Goal: Task Accomplishment & Management: Manage account settings

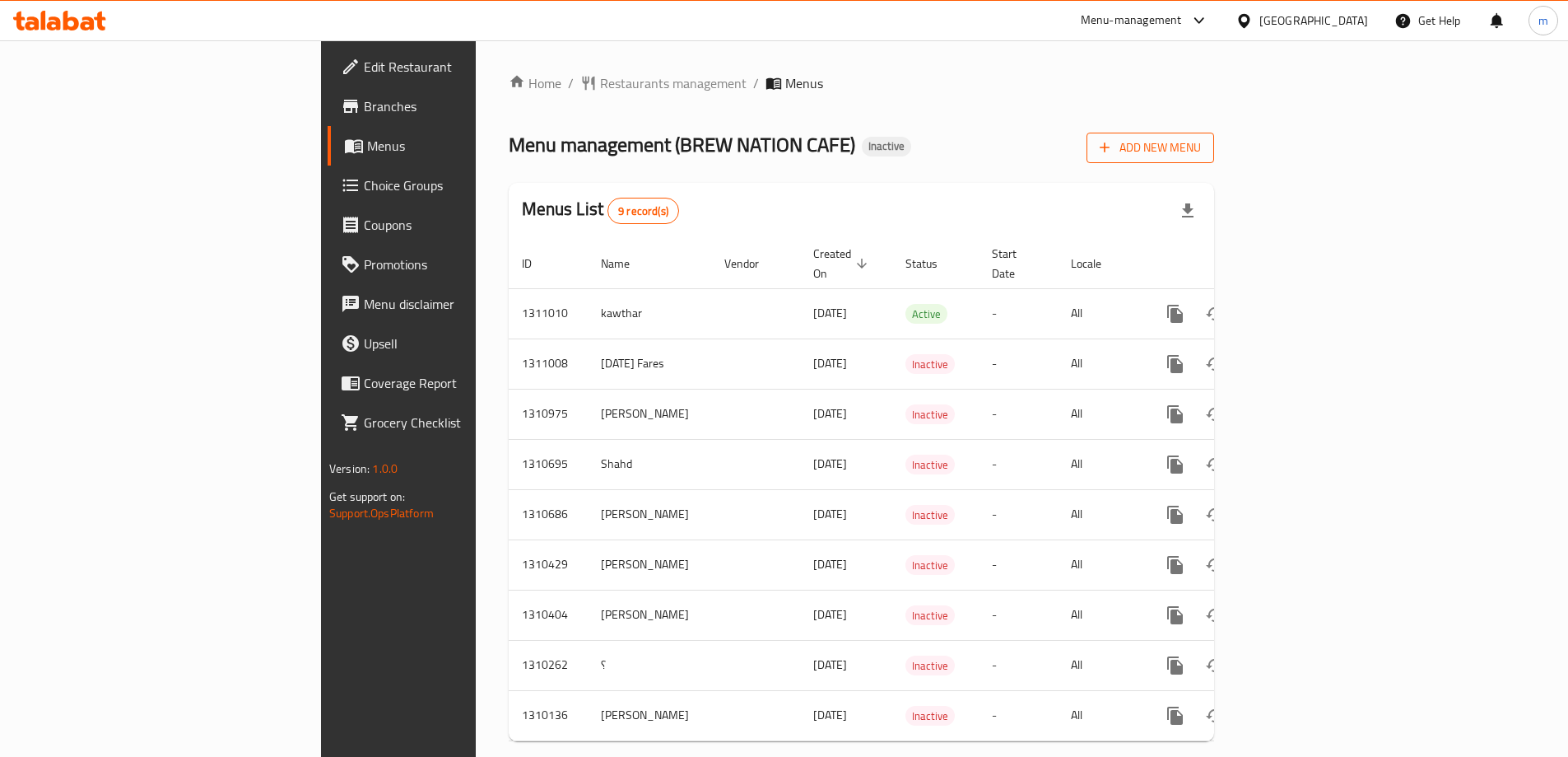
click at [1201, 146] on span "Add New Menu" at bounding box center [1150, 148] width 101 height 21
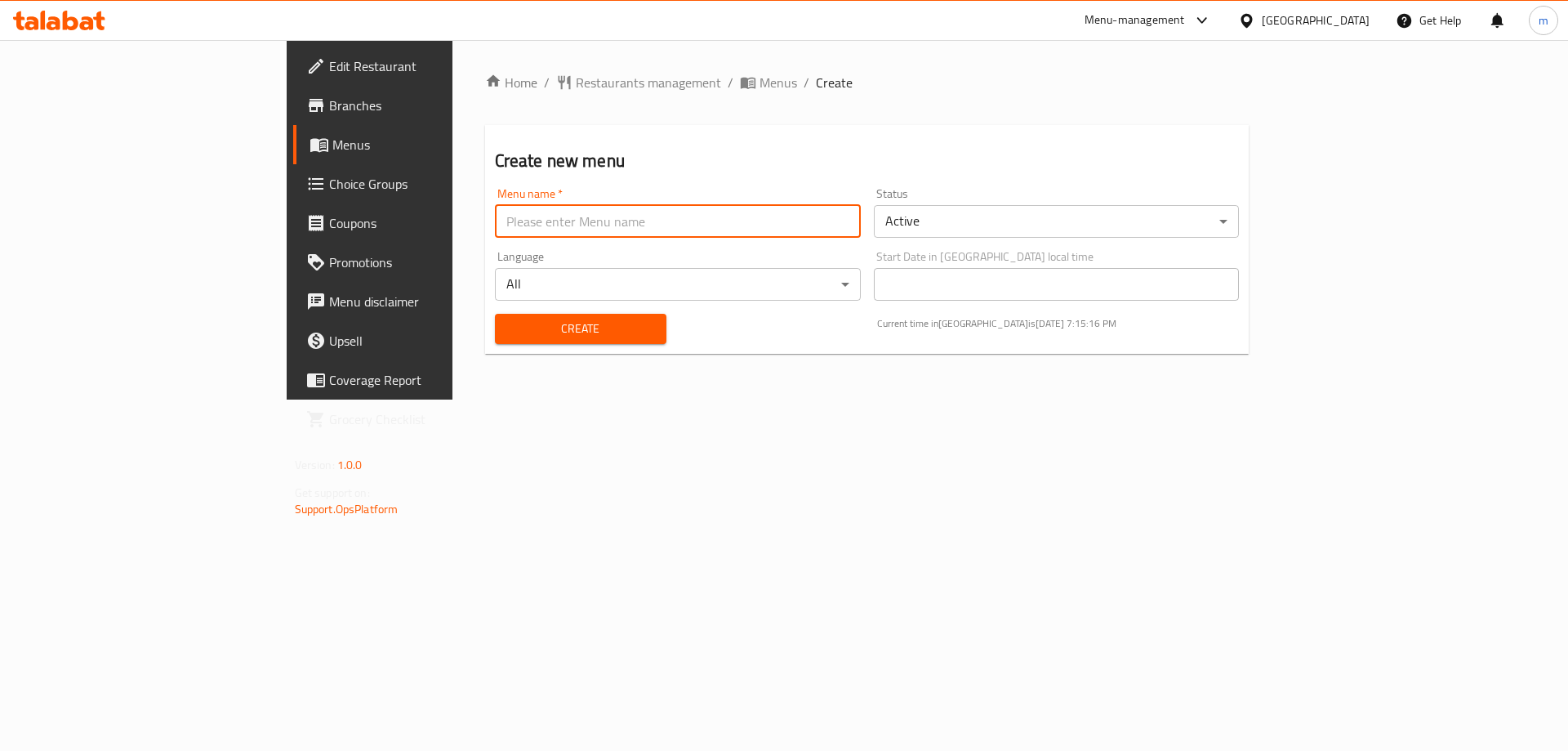
click at [495, 219] on input "text" at bounding box center [678, 221] width 366 height 32
type input "[DATE]"
click at [508, 337] on span "Create" at bounding box center [580, 329] width 146 height 20
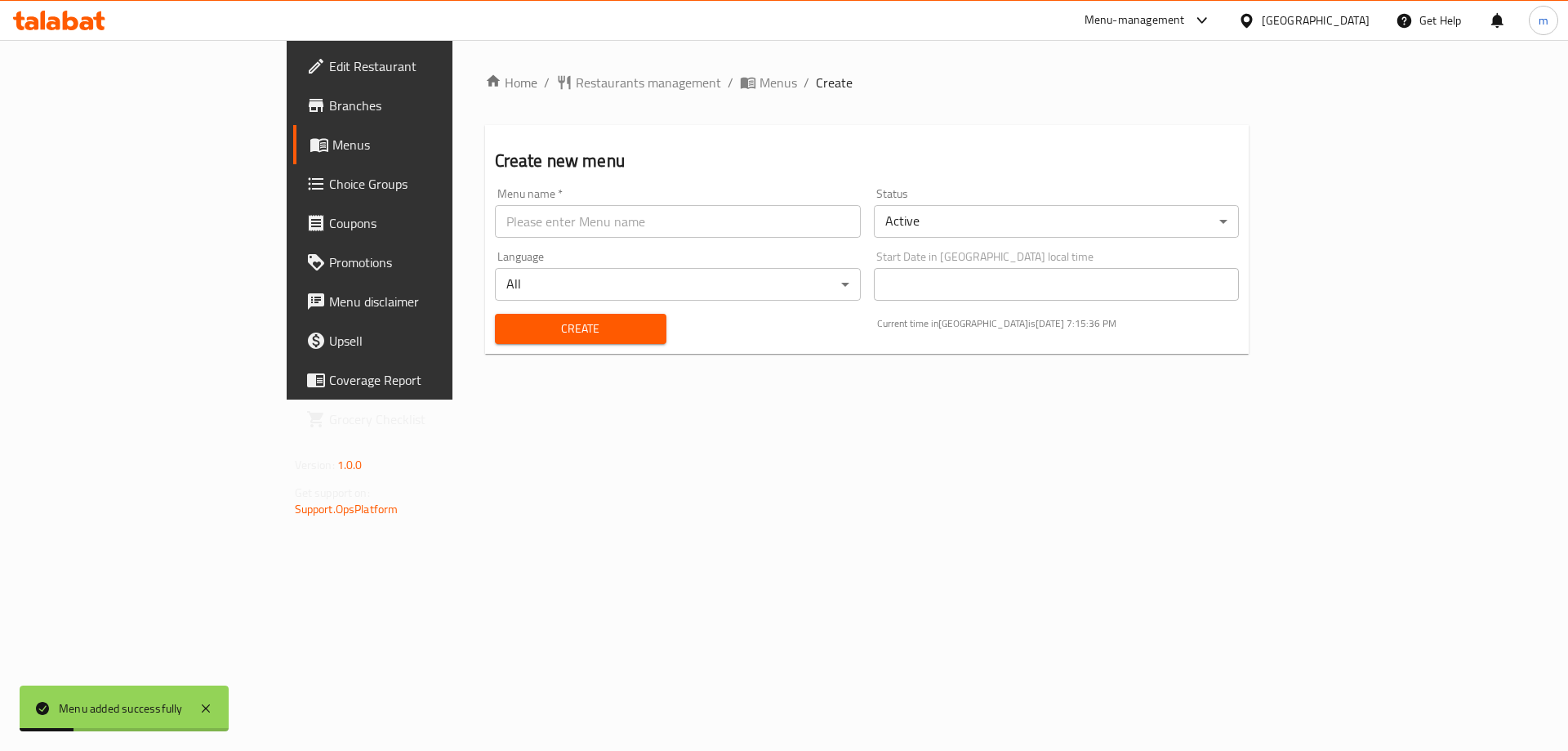
click at [332, 137] on span "Menus" at bounding box center [434, 144] width 203 height 19
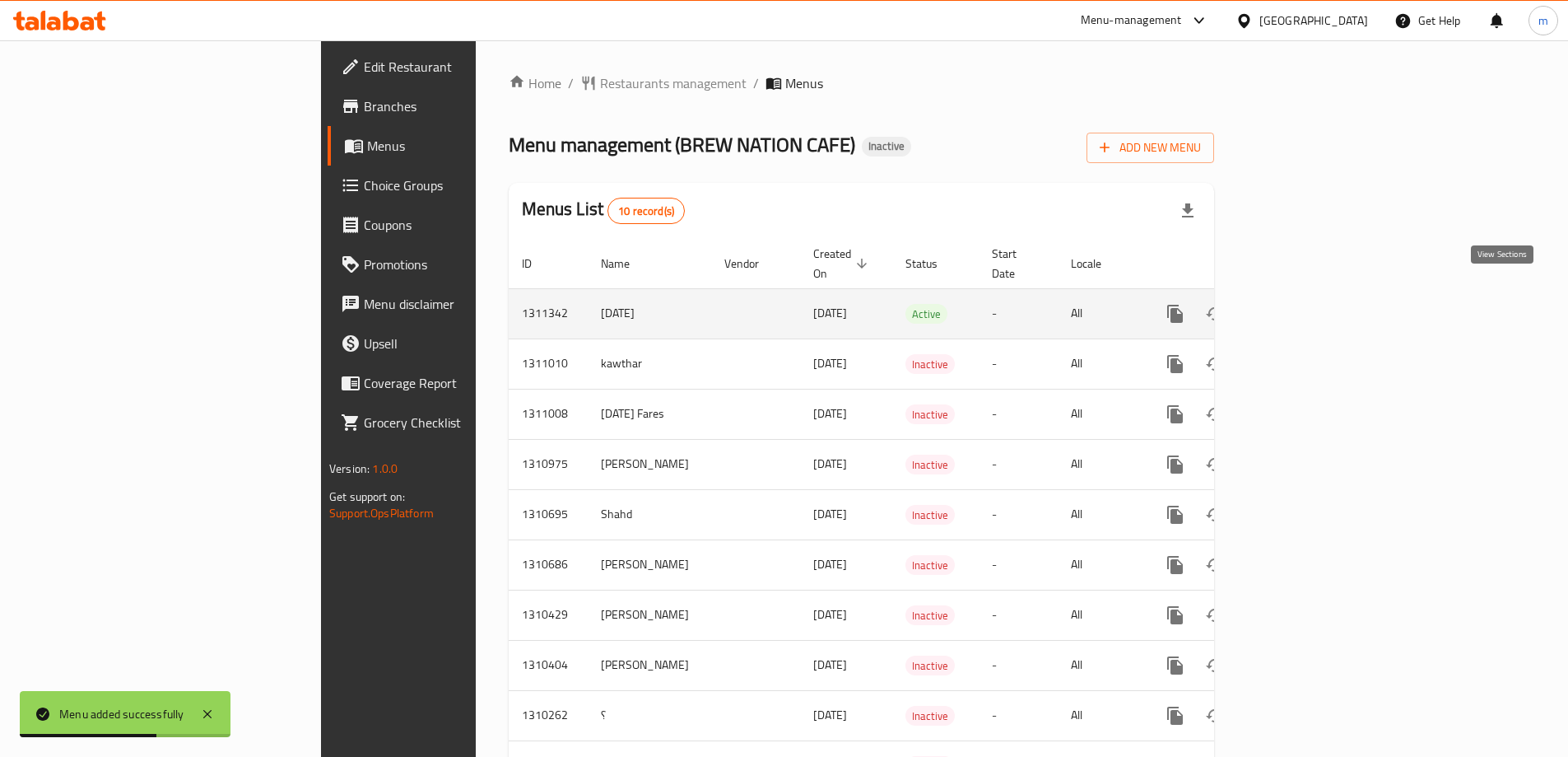
click at [1304, 304] on icon "enhanced table" at bounding box center [1293, 313] width 20 height 20
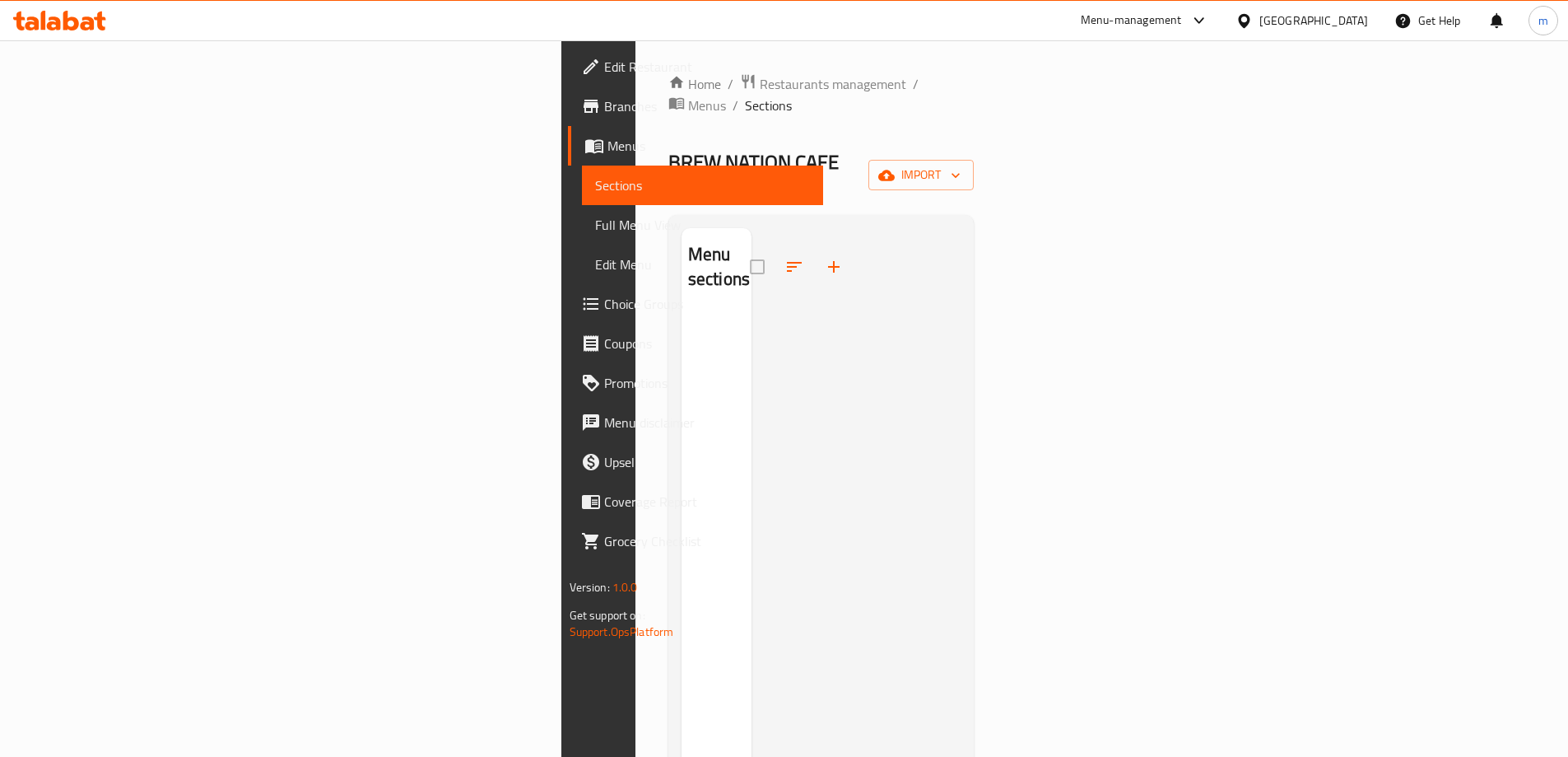
click at [607, 139] on span "Menus" at bounding box center [708, 145] width 202 height 20
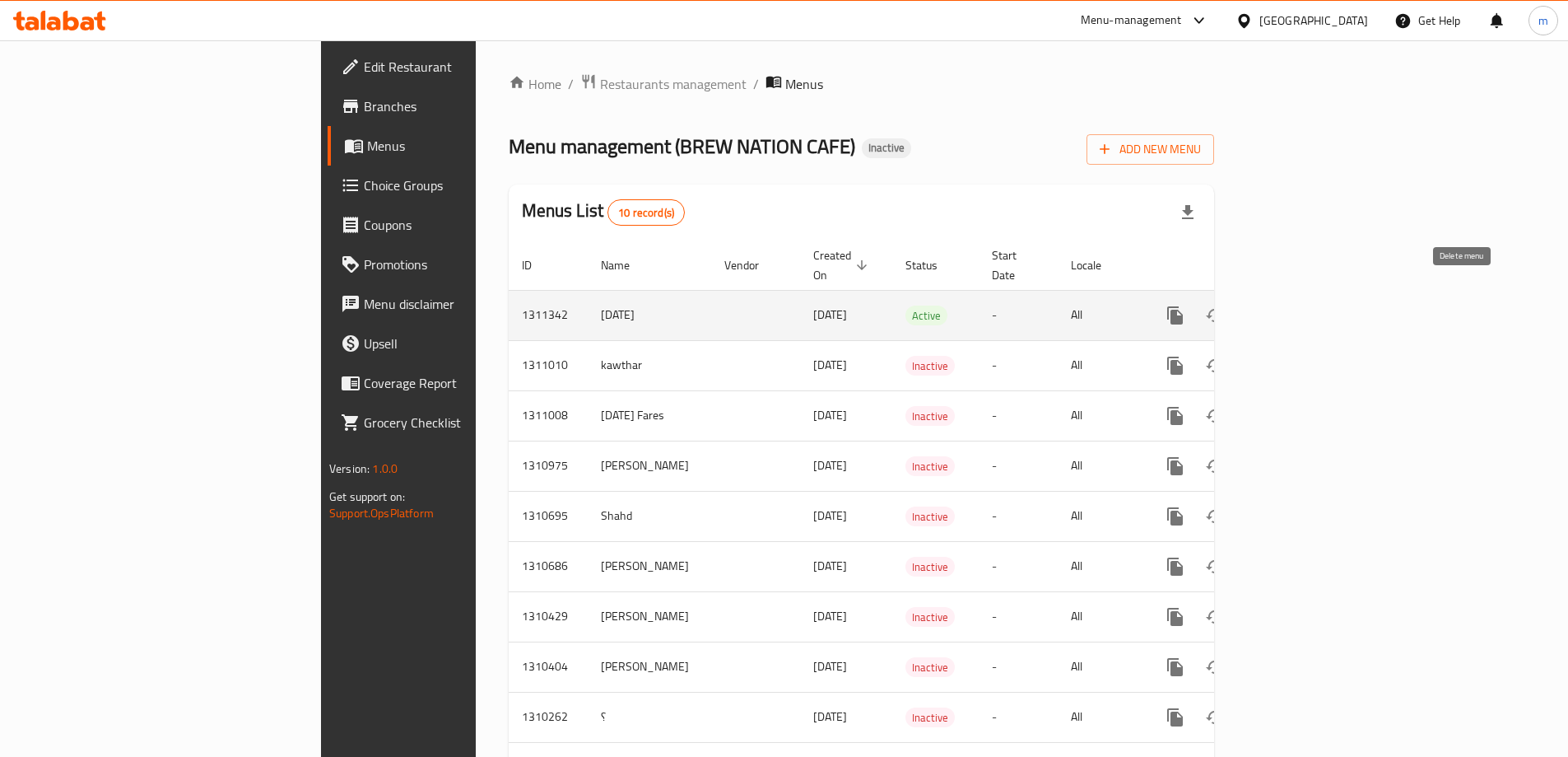
click at [1260, 308] on icon "enhanced table" at bounding box center [1255, 315] width 11 height 15
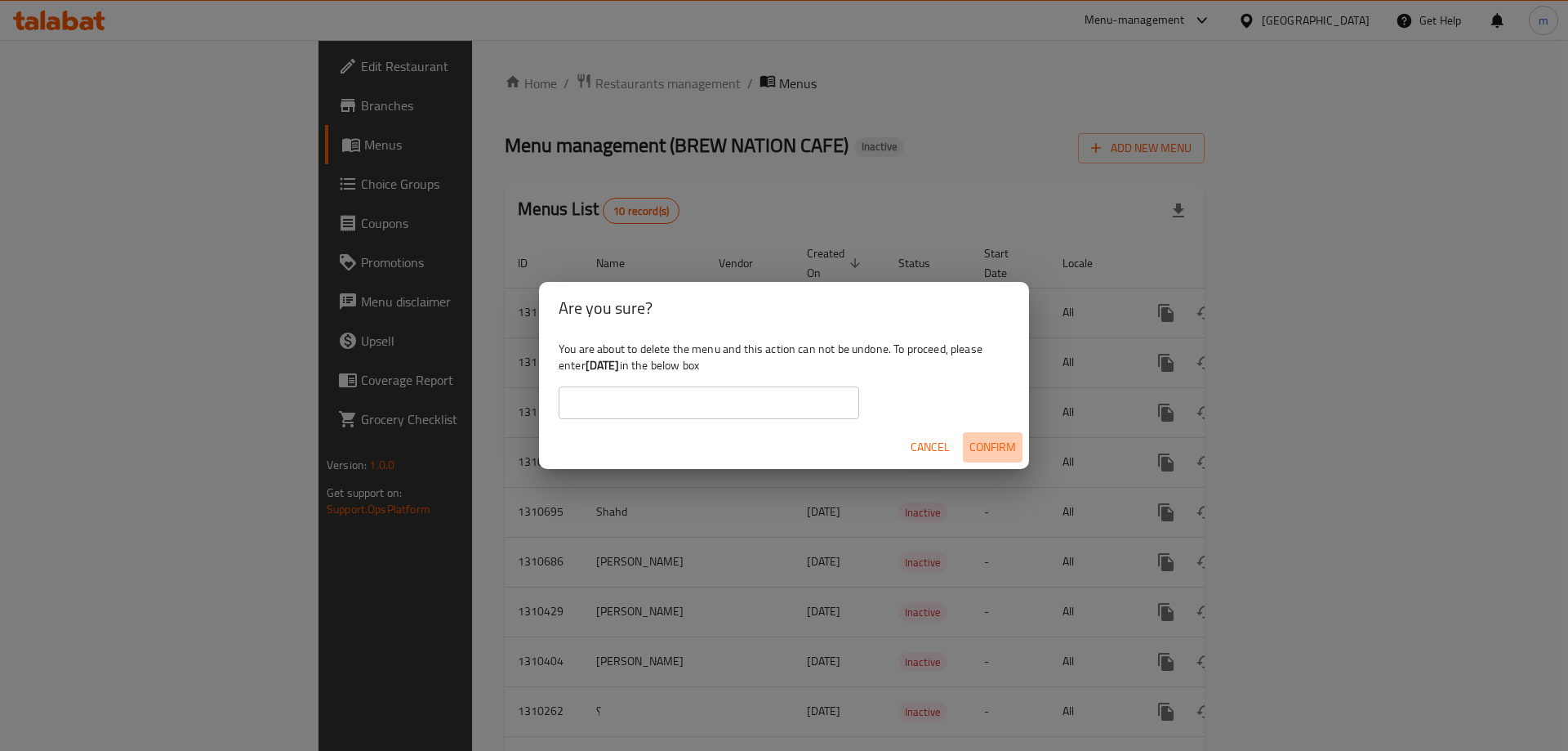
click at [999, 443] on span "Confirm" at bounding box center [992, 447] width 46 height 20
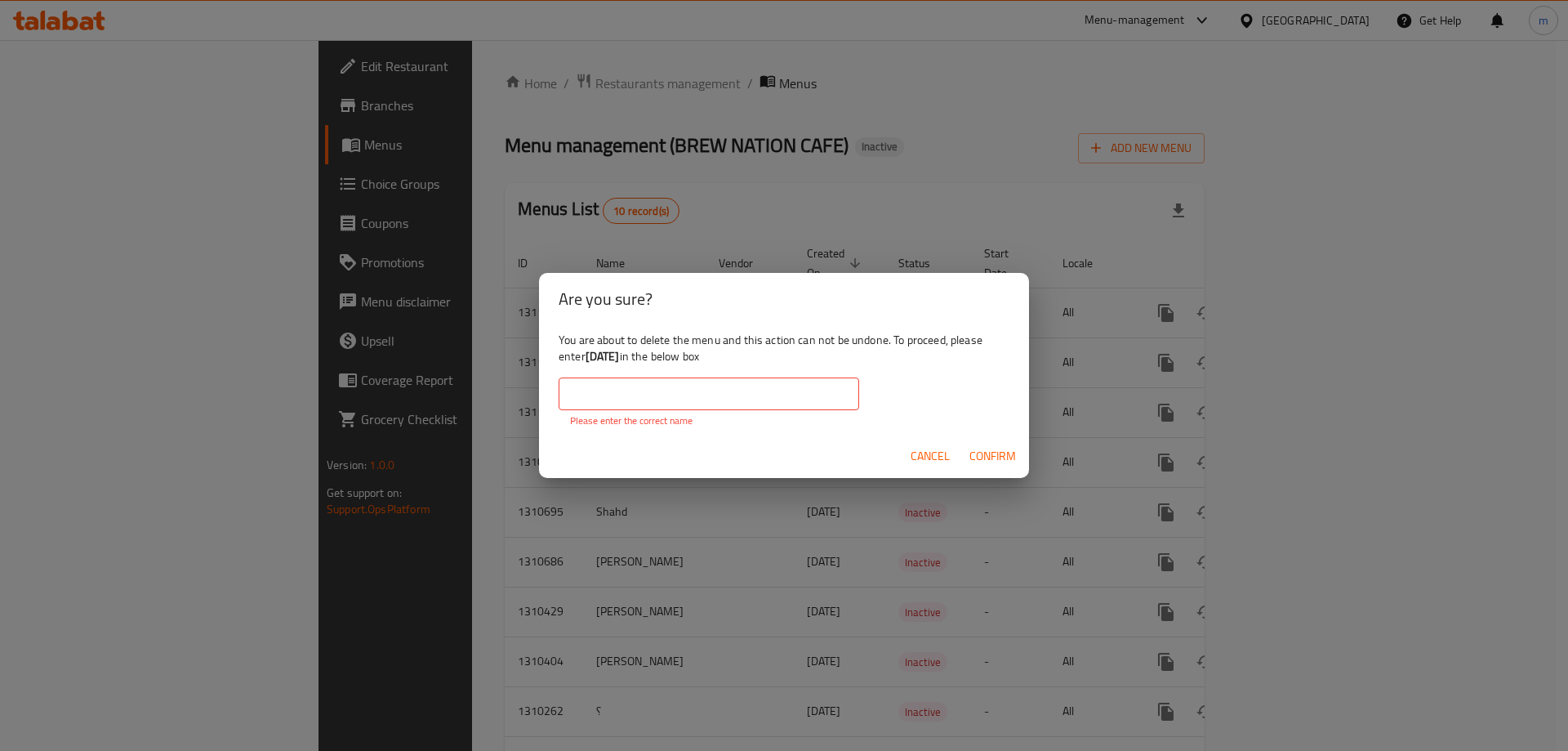
click at [673, 401] on input "text" at bounding box center [709, 393] width 301 height 32
click at [581, 491] on div "Are you sure? You are about to delete the menu and this action can not be undon…" at bounding box center [784, 375] width 1568 height 751
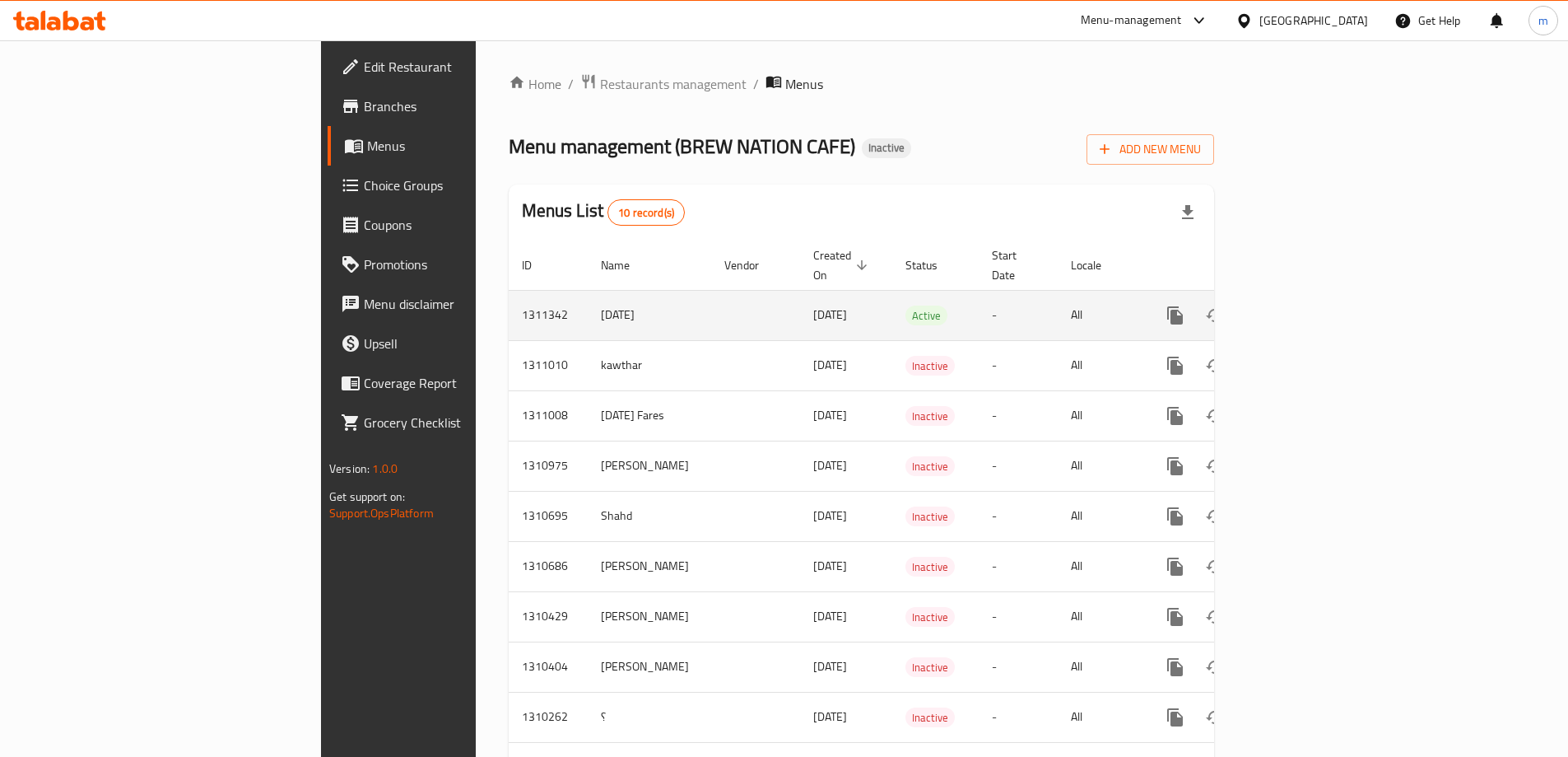
click at [1264, 305] on icon "enhanced table" at bounding box center [1254, 314] width 20 height 20
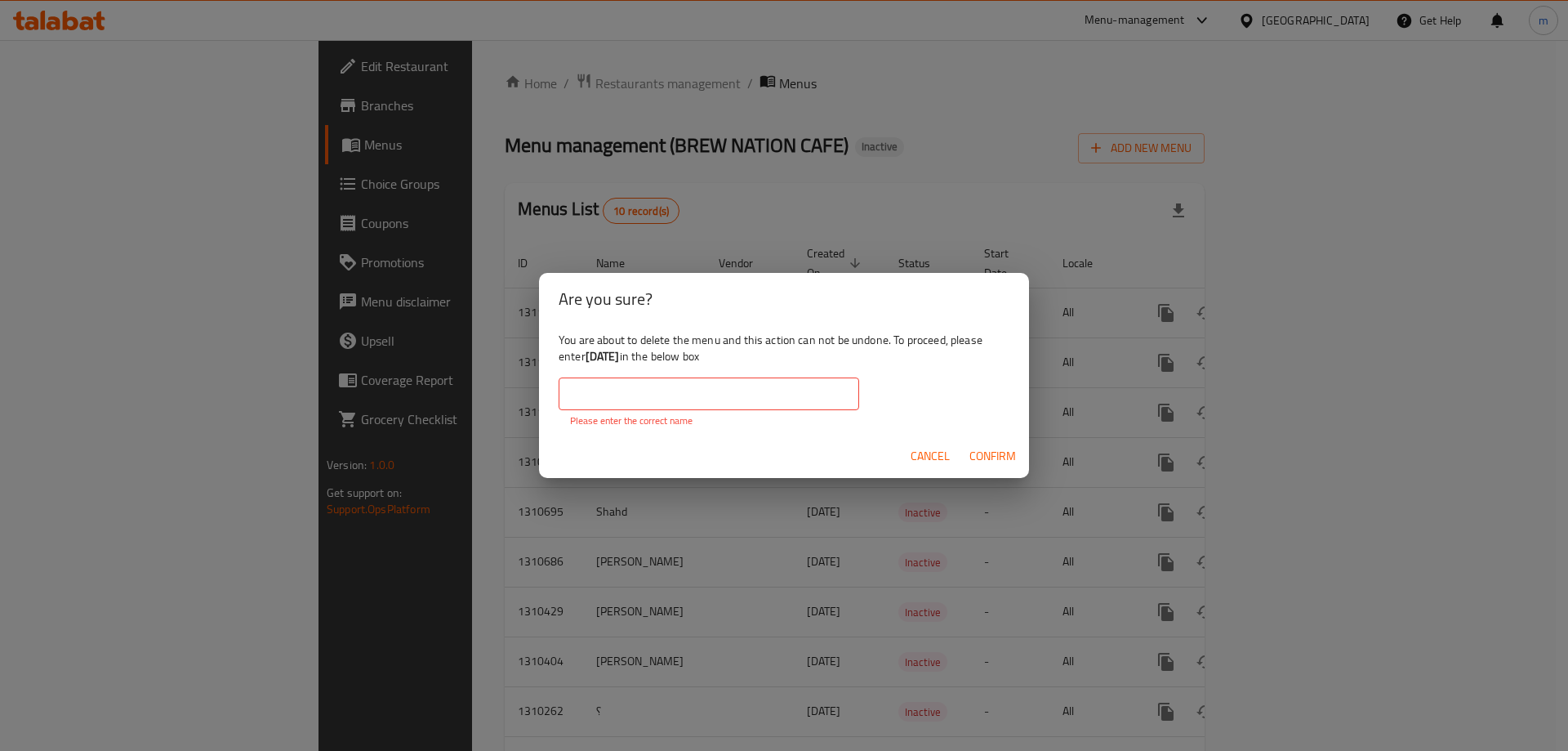
click at [977, 453] on span "Confirm" at bounding box center [992, 456] width 46 height 20
click at [961, 453] on div "Cancel Confirm" at bounding box center [784, 456] width 490 height 44
click at [1017, 459] on button "Confirm" at bounding box center [992, 456] width 59 height 31
click at [923, 452] on span "Cancel" at bounding box center [930, 456] width 39 height 20
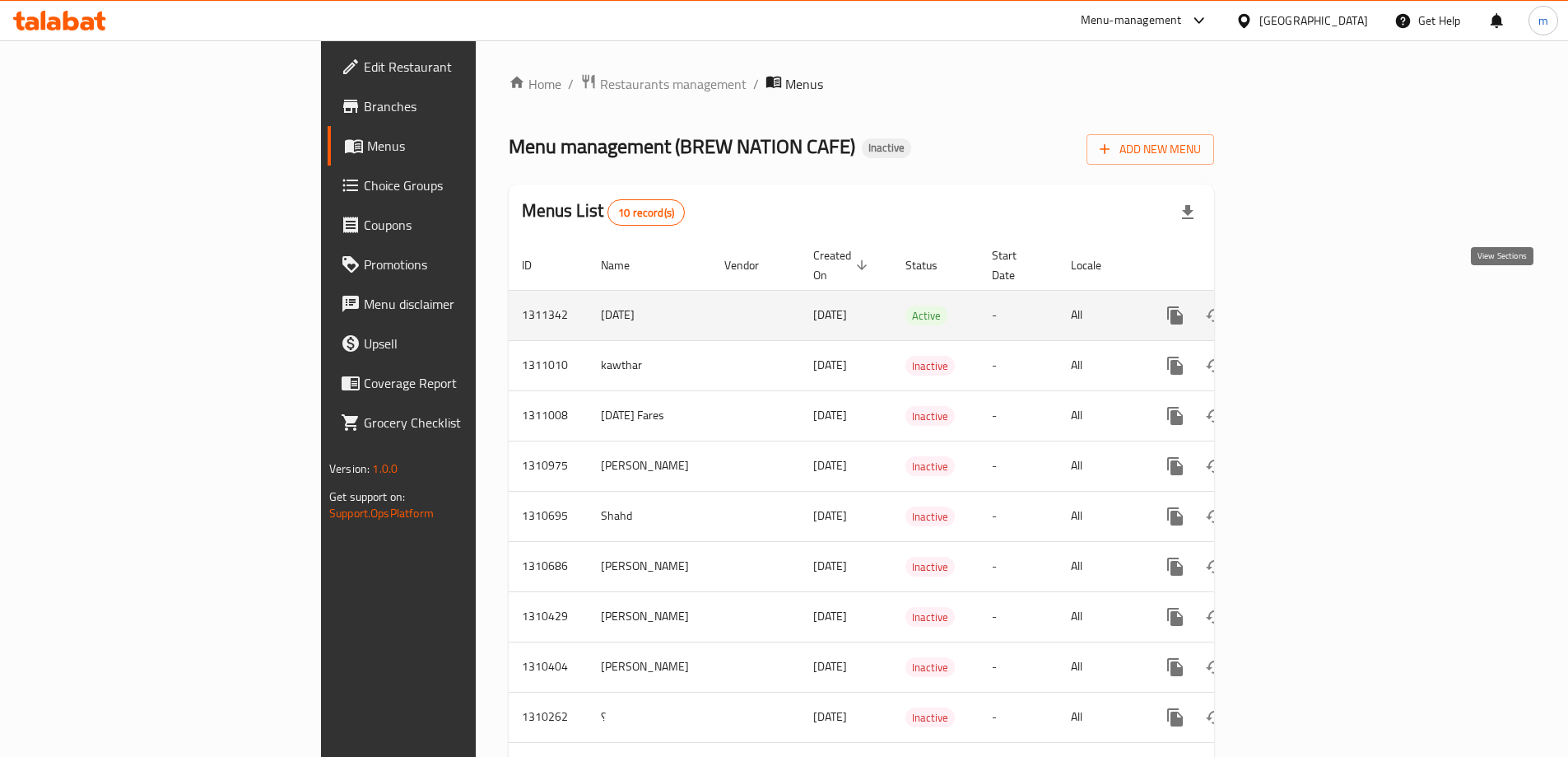
click at [1314, 307] on link "enhanced table" at bounding box center [1294, 315] width 39 height 39
